Goal: Task Accomplishment & Management: Use online tool/utility

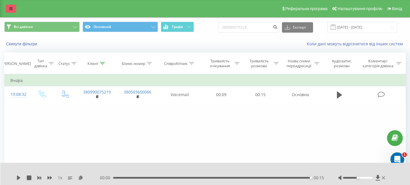
click at [10, 8] on icon at bounding box center [10, 9] width 3 height 4
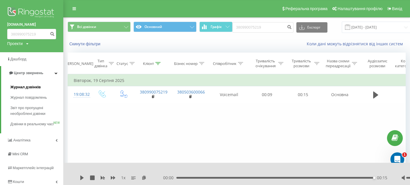
click at [29, 88] on span "Журнал дзвінків" at bounding box center [25, 87] width 31 height 6
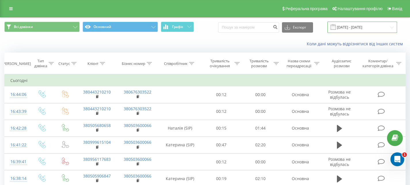
click at [354, 28] on input "[DATE] - [DATE]" at bounding box center [363, 27] width 70 height 11
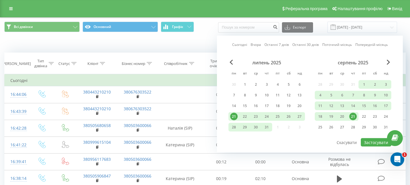
click at [352, 115] on div "21" at bounding box center [352, 116] width 7 height 7
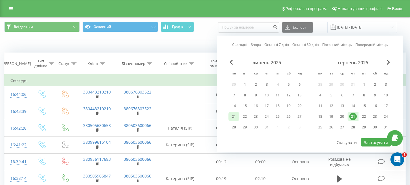
click at [234, 115] on div "21" at bounding box center [233, 116] width 7 height 7
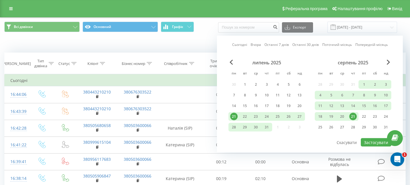
click at [234, 115] on div "21" at bounding box center [233, 116] width 7 height 7
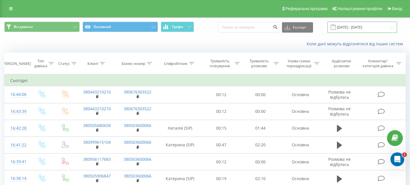
click at [349, 27] on input "[DATE] - [DATE]" at bounding box center [363, 27] width 70 height 11
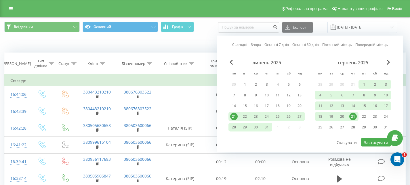
click at [352, 115] on div "21" at bounding box center [352, 116] width 7 height 7
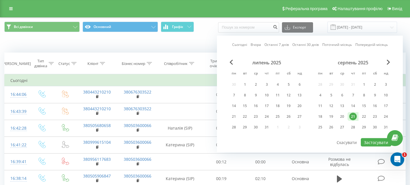
click at [352, 115] on div "21" at bounding box center [352, 116] width 7 height 7
click at [232, 62] on span "Previous Month" at bounding box center [231, 62] width 3 height 5
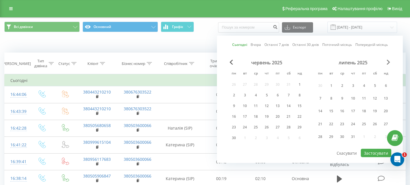
click at [388, 61] on span "Next Month" at bounding box center [388, 62] width 3 height 5
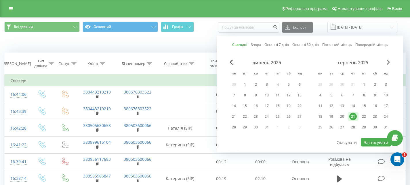
click at [388, 61] on span "Next Month" at bounding box center [388, 62] width 3 height 5
click at [373, 142] on button "Застосувати" at bounding box center [376, 142] width 31 height 8
type input "[DATE] - [DATE]"
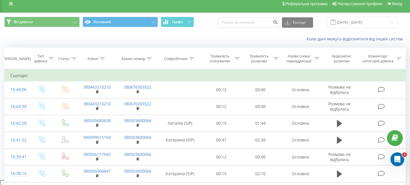
scroll to position [5, 0]
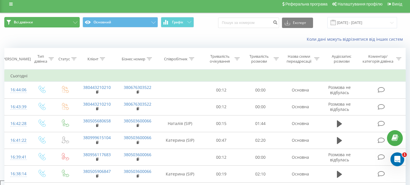
click at [75, 22] on icon at bounding box center [75, 22] width 4 height 2
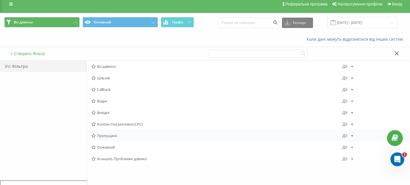
click at [110, 136] on span "Пропущені" at bounding box center [217, 135] width 251 height 4
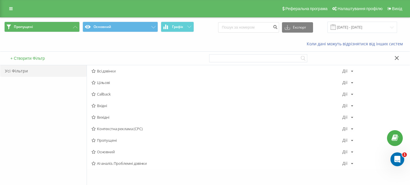
scroll to position [5, 0]
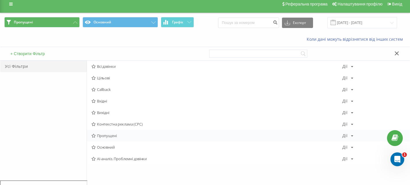
click at [352, 135] on icon at bounding box center [352, 135] width 2 height 3
click at [110, 136] on span "Пропущені" at bounding box center [217, 135] width 251 height 4
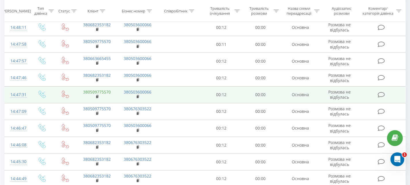
scroll to position [285, 0]
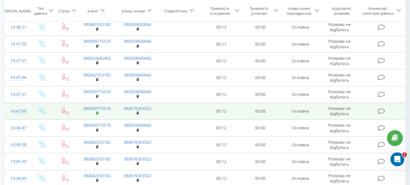
click at [98, 111] on icon at bounding box center [97, 112] width 2 height 3
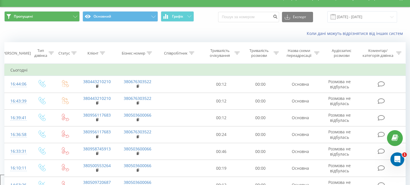
scroll to position [0, 0]
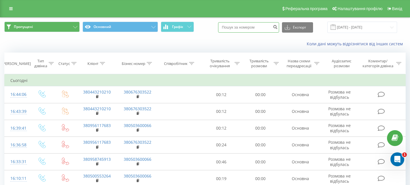
click at [242, 26] on input at bounding box center [248, 27] width 61 height 10
paste input "380509775570"
type input "380509775570"
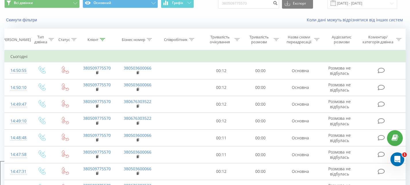
scroll to position [19, 0]
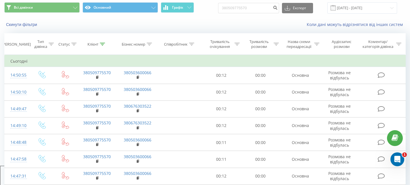
click at [37, 18] on div "Скинути фільтри Коли дані можуть відрізнятися вiд інших систем" at bounding box center [205, 25] width 410 height 14
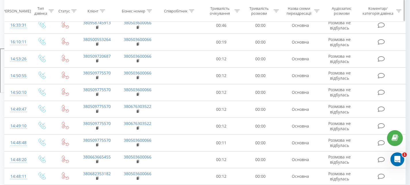
scroll to position [134, 0]
